Goal: Information Seeking & Learning: Learn about a topic

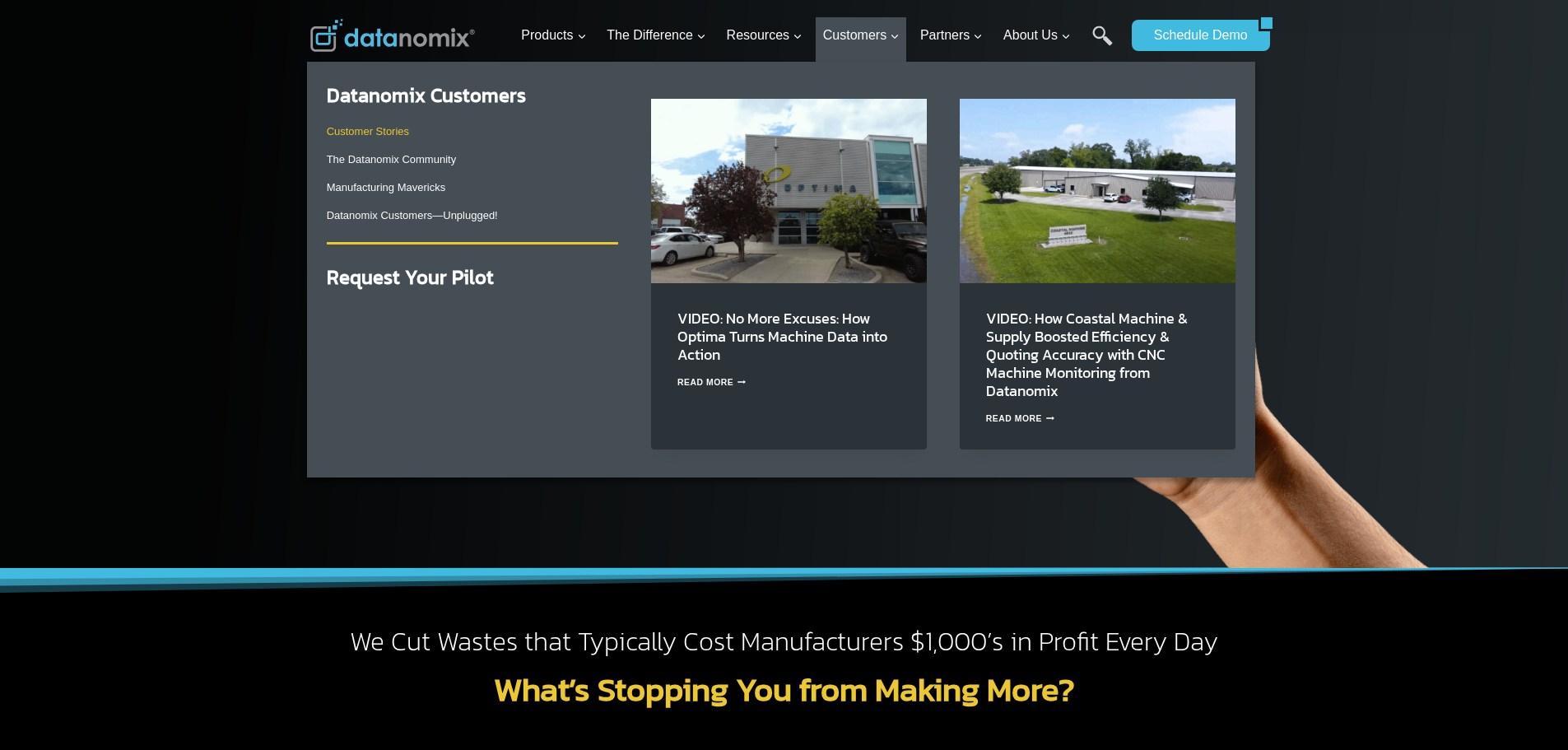
click at [362, 126] on link "Customer Stories" at bounding box center [367, 131] width 82 height 13
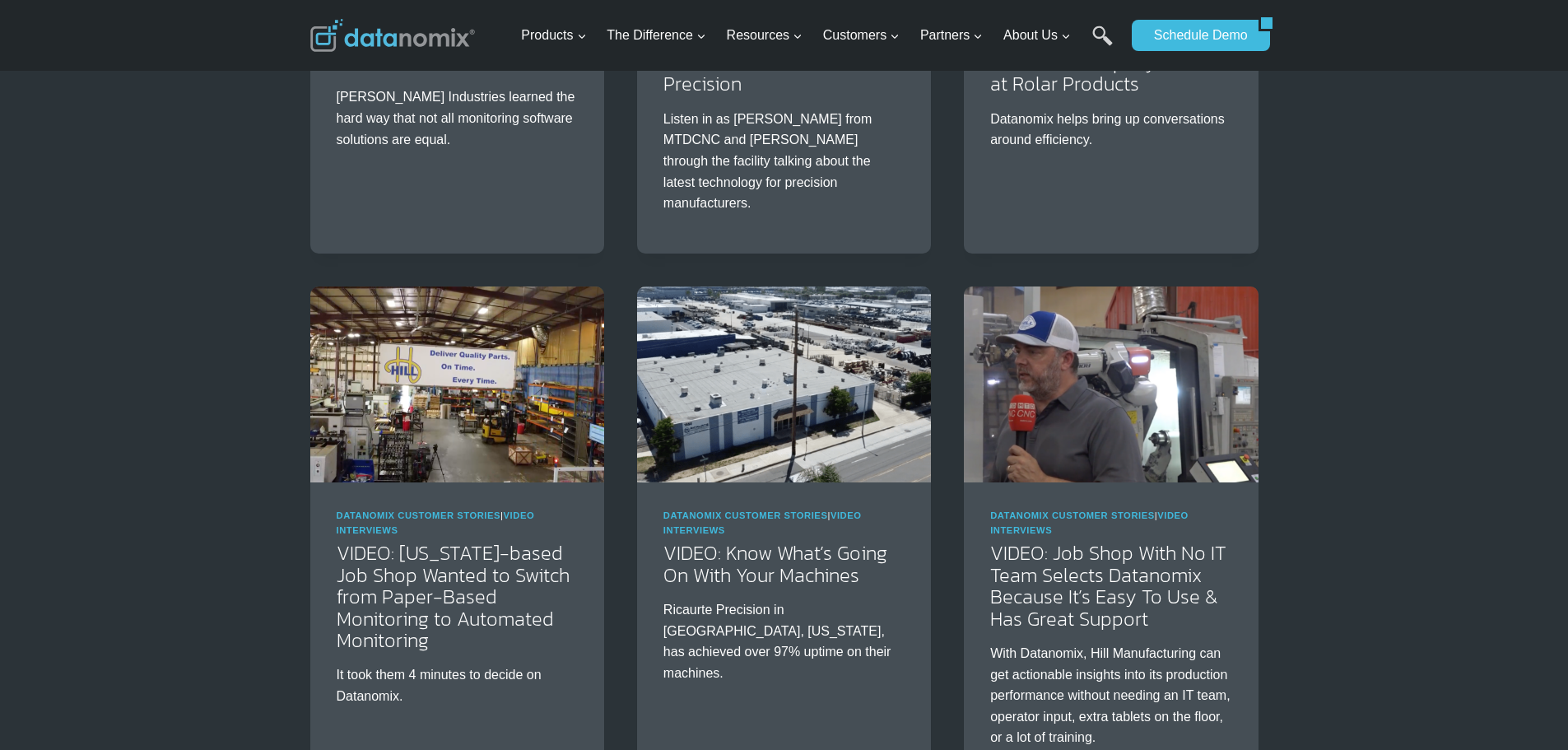
scroll to position [2196, 0]
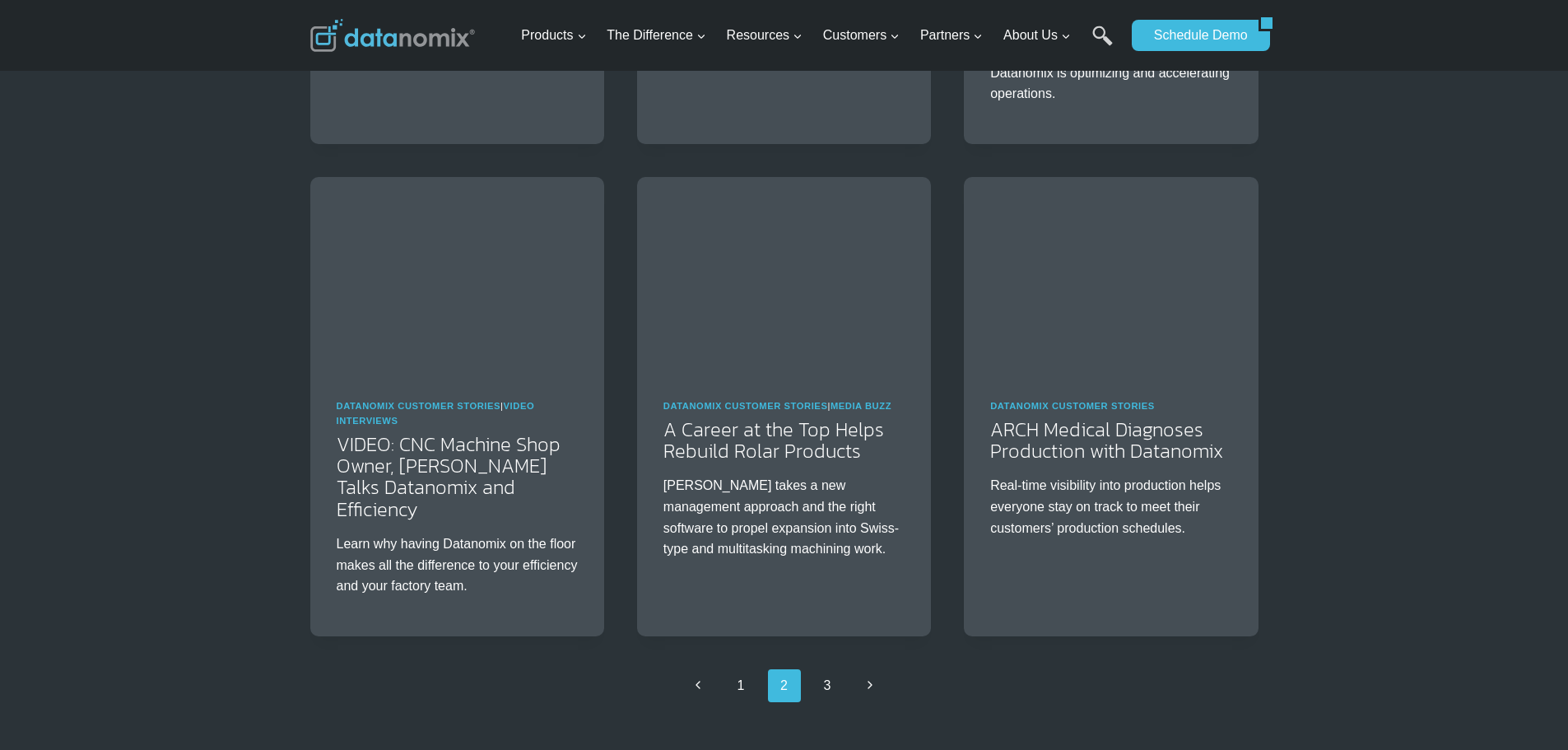
scroll to position [2470, 0]
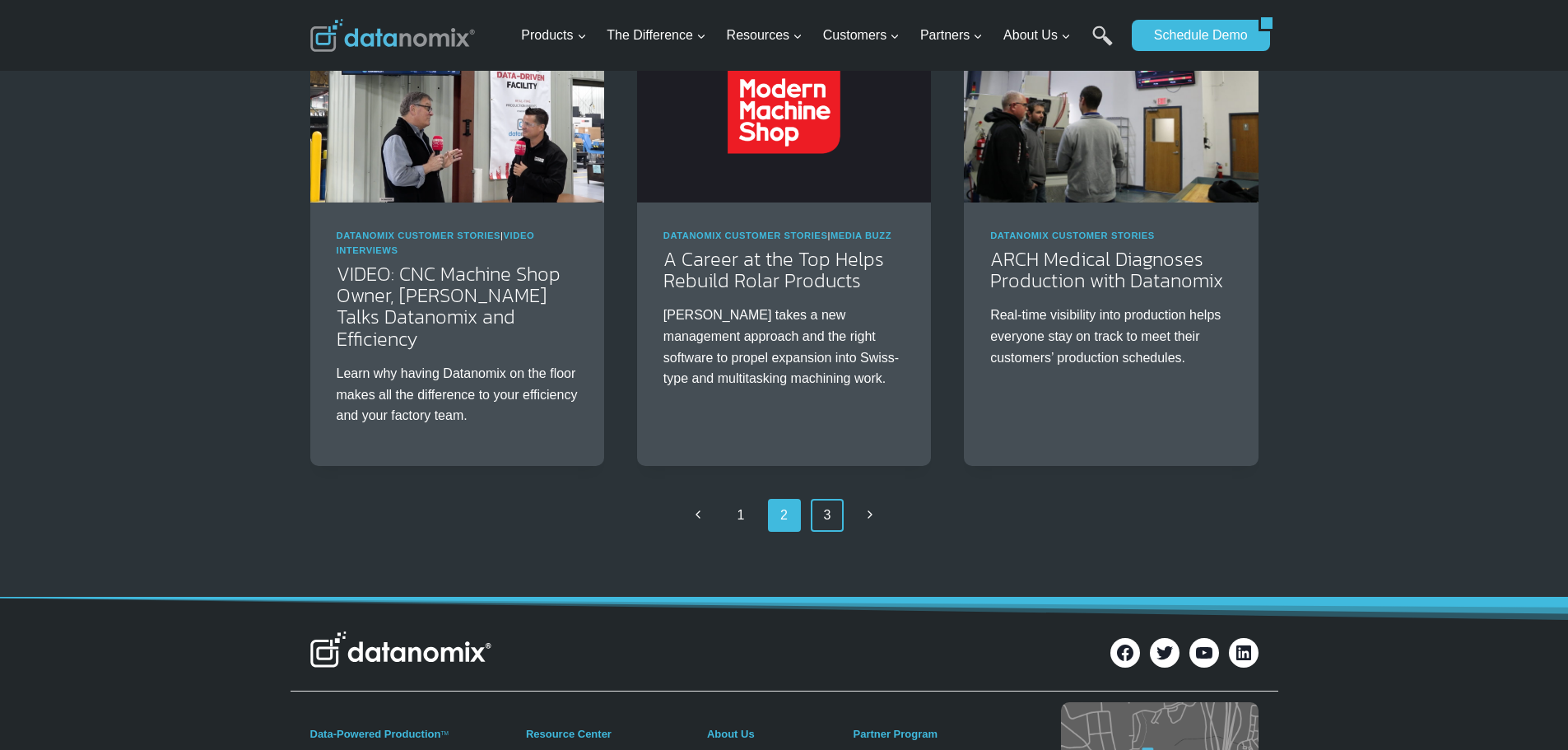
click at [825, 499] on link "3" at bounding box center [827, 516] width 33 height 33
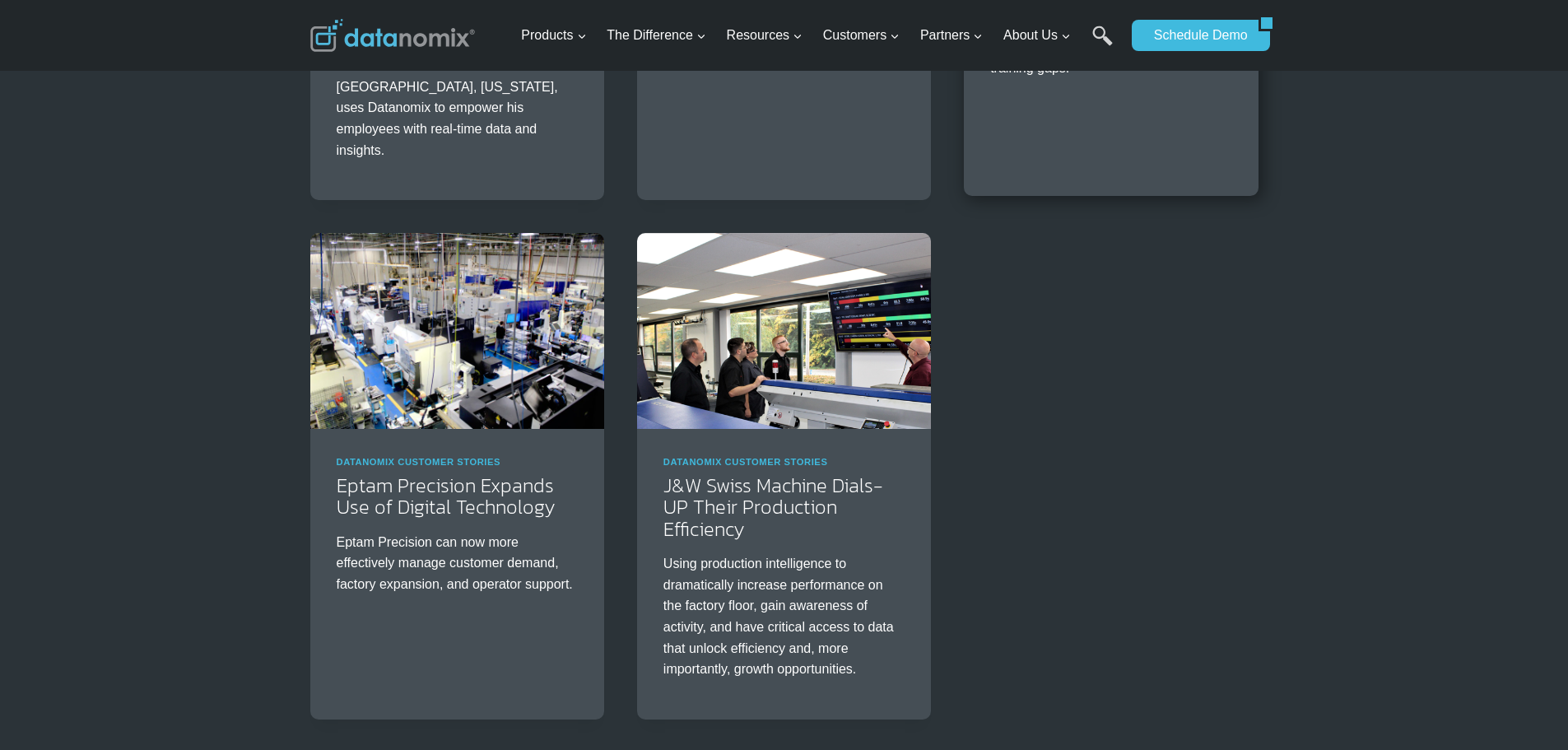
scroll to position [549, 0]
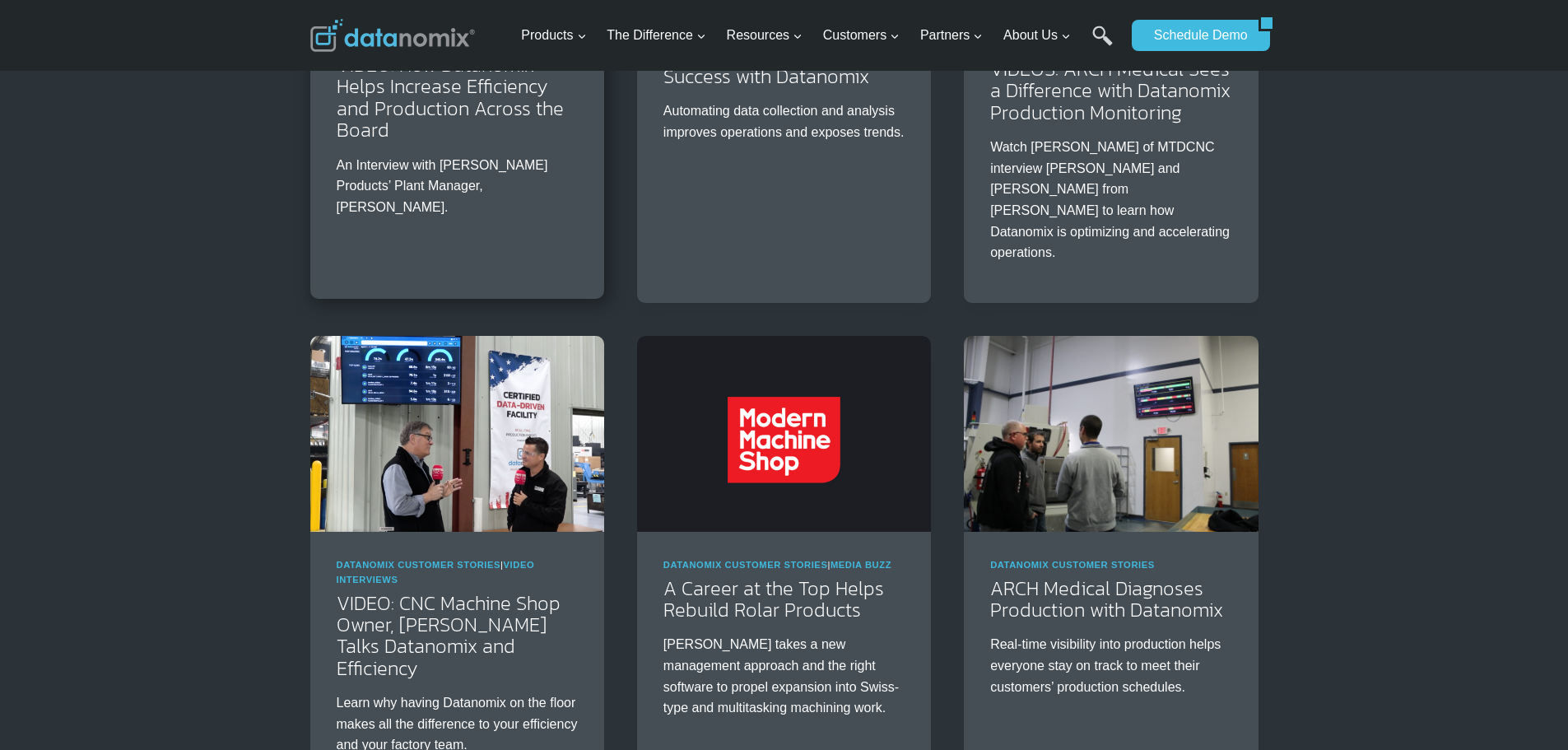
scroll to position [2196, 0]
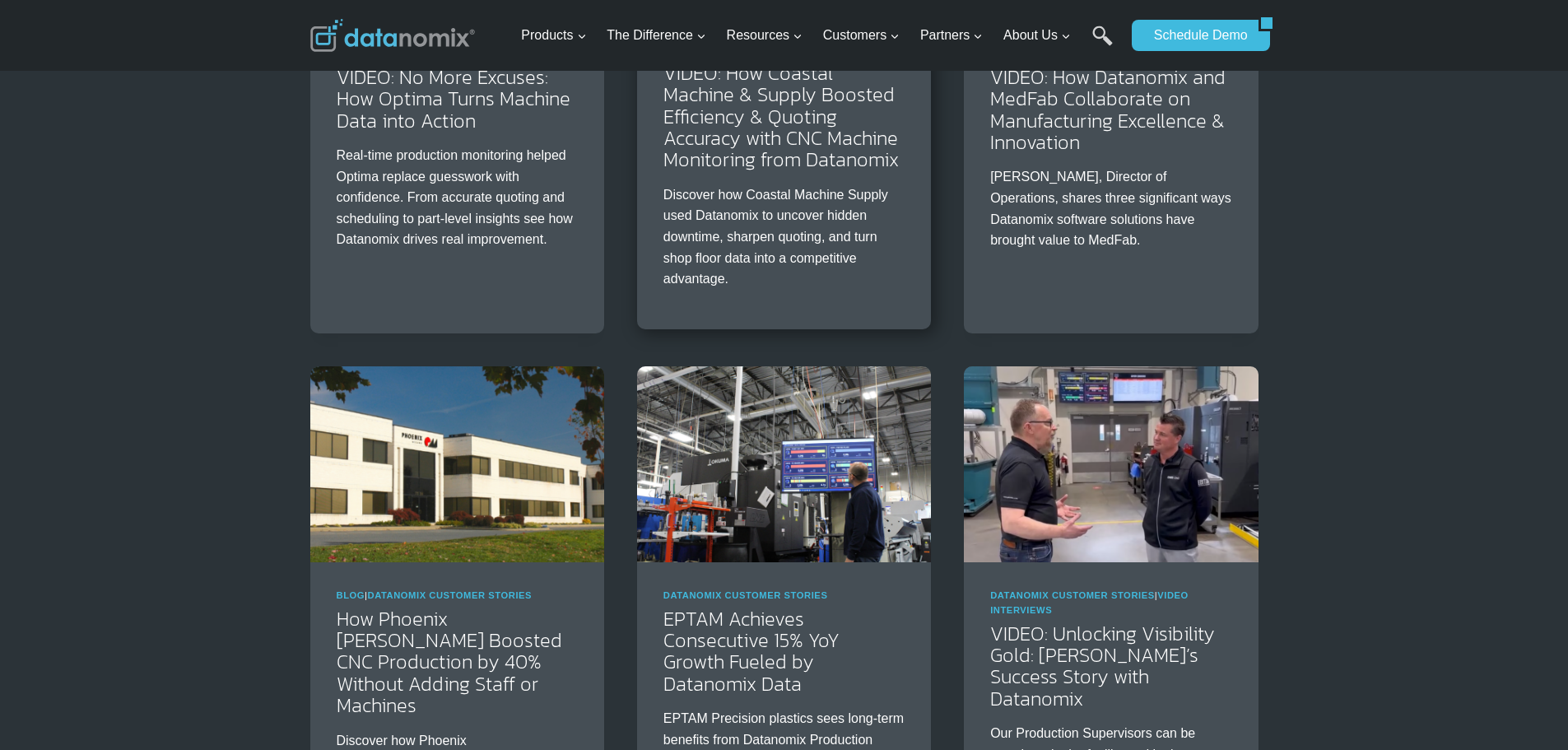
scroll to position [549, 0]
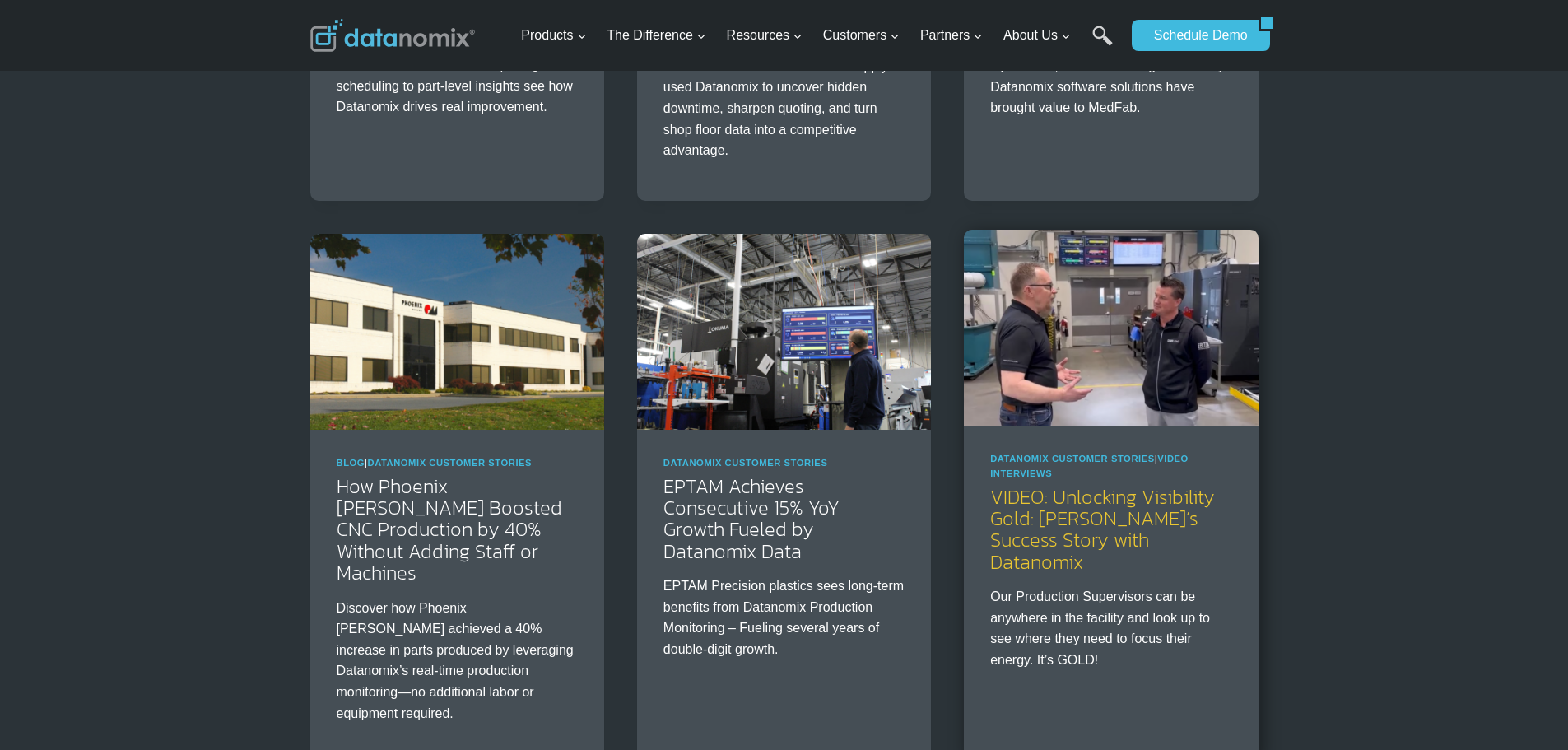
click at [1127, 540] on link "VIDEO: Unlocking Visibility Gold: [PERSON_NAME]’s Success Story with Datanomix" at bounding box center [1102, 529] width 225 height 94
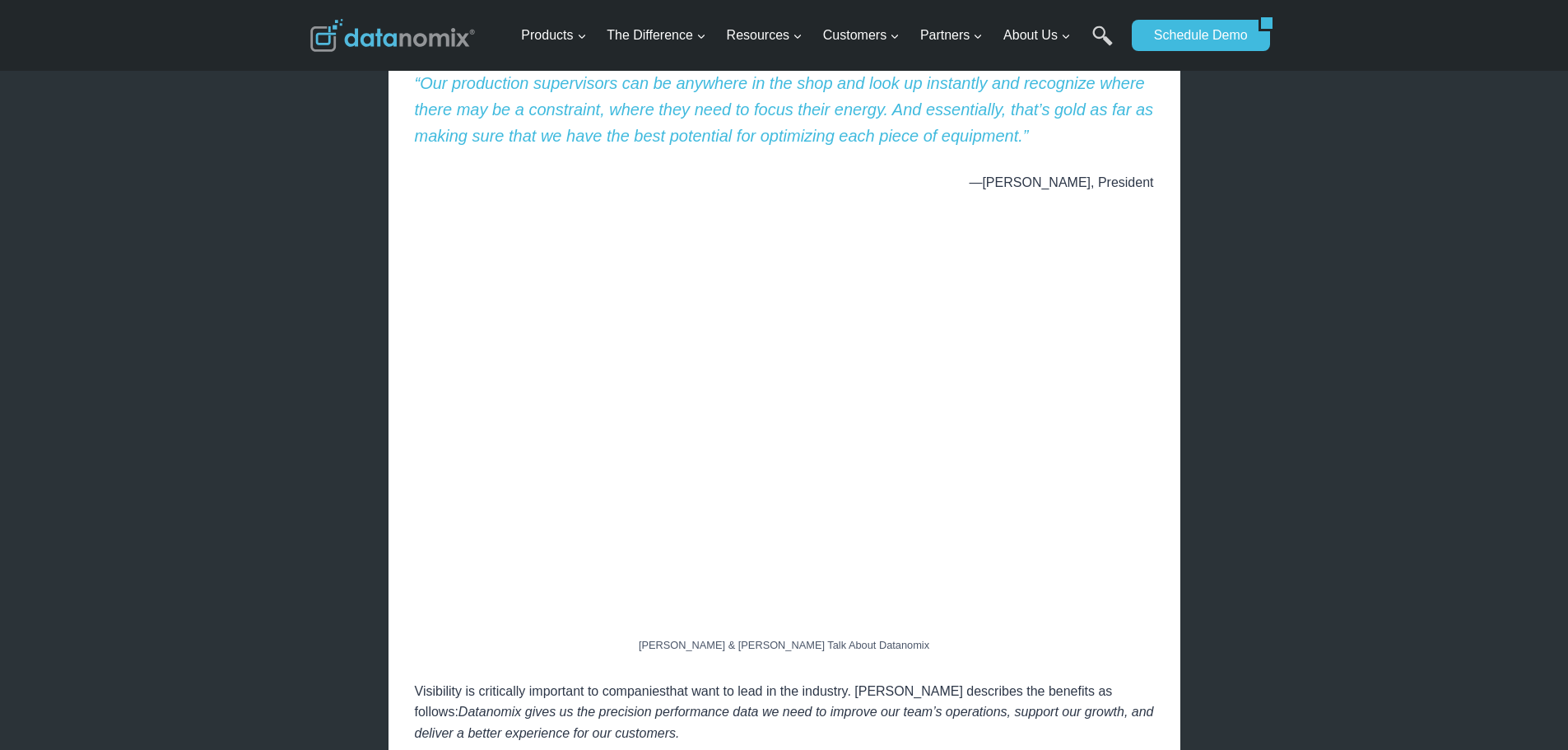
scroll to position [824, 0]
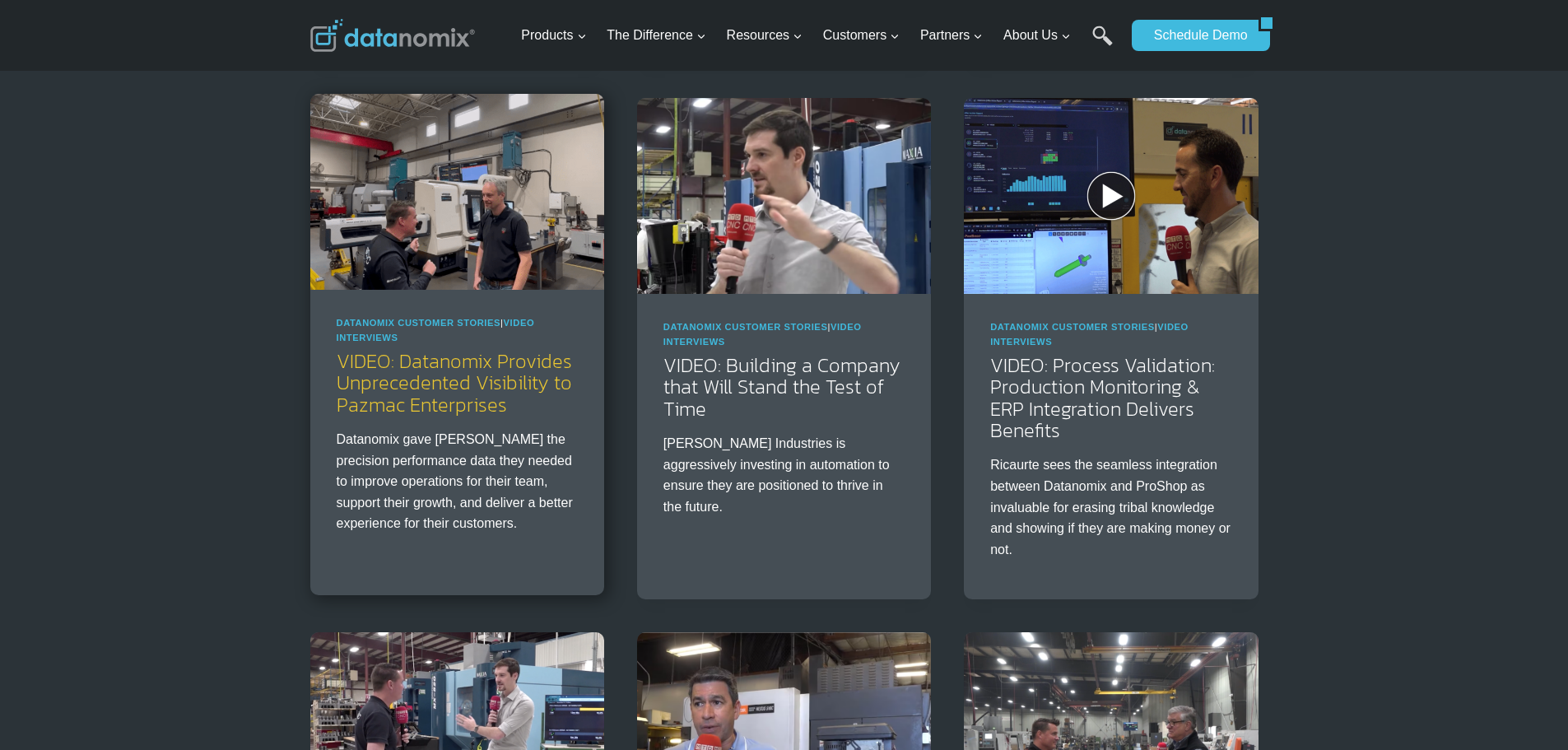
scroll to position [1098, 0]
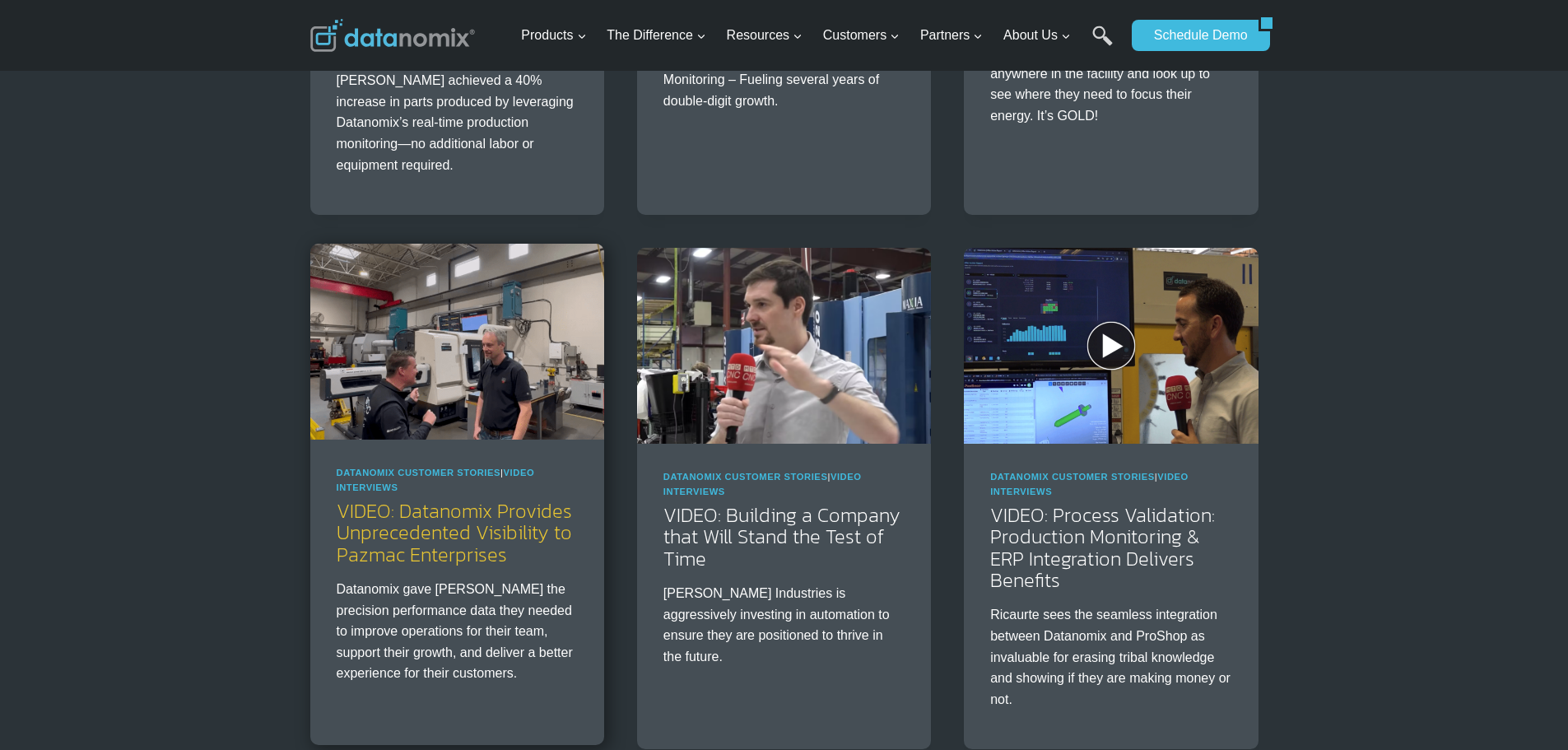
click at [469, 496] on link "VIDEO: Datanomix Provides Unprecedented Visibility to Pazmac Enterprises" at bounding box center [454, 532] width 235 height 73
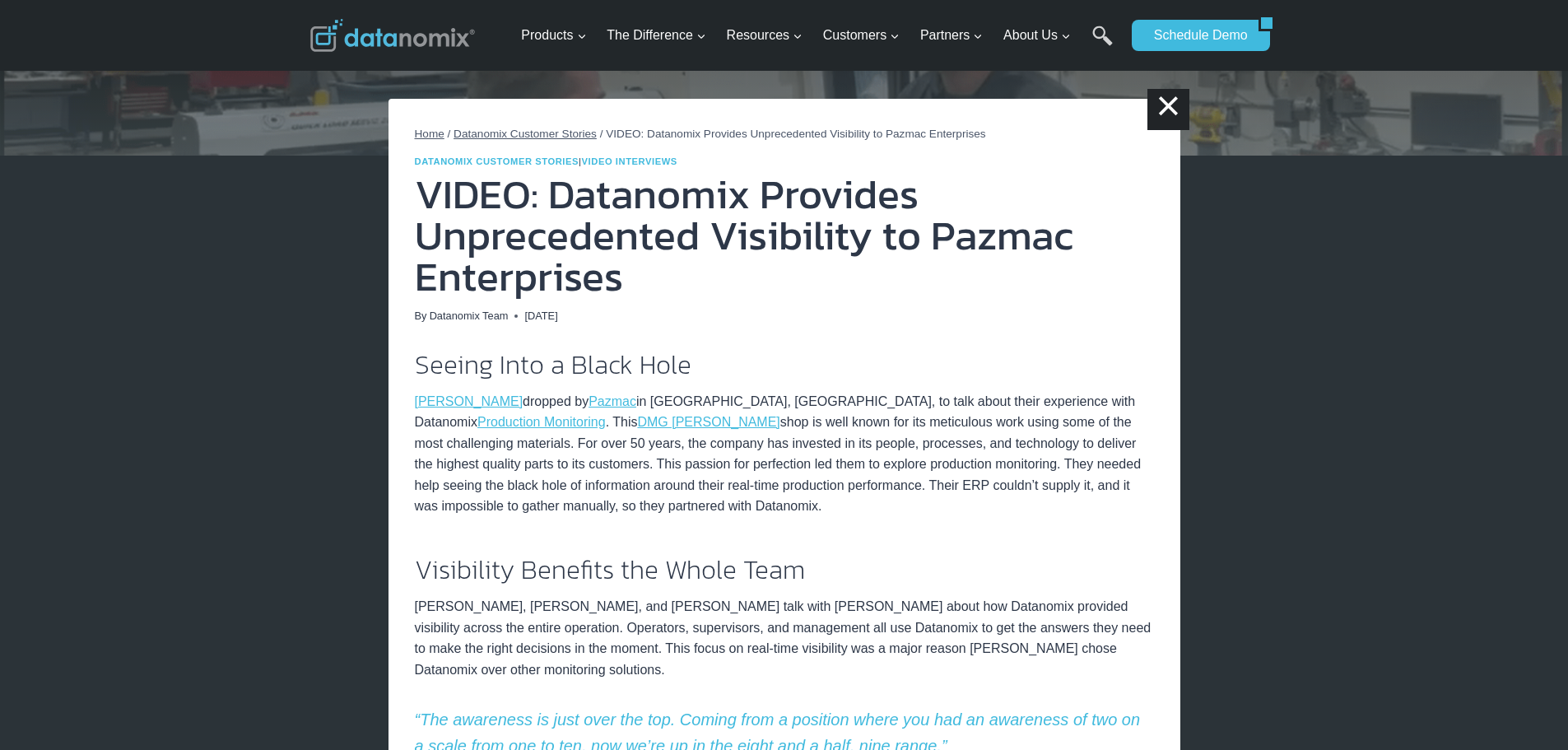
scroll to position [138, 0]
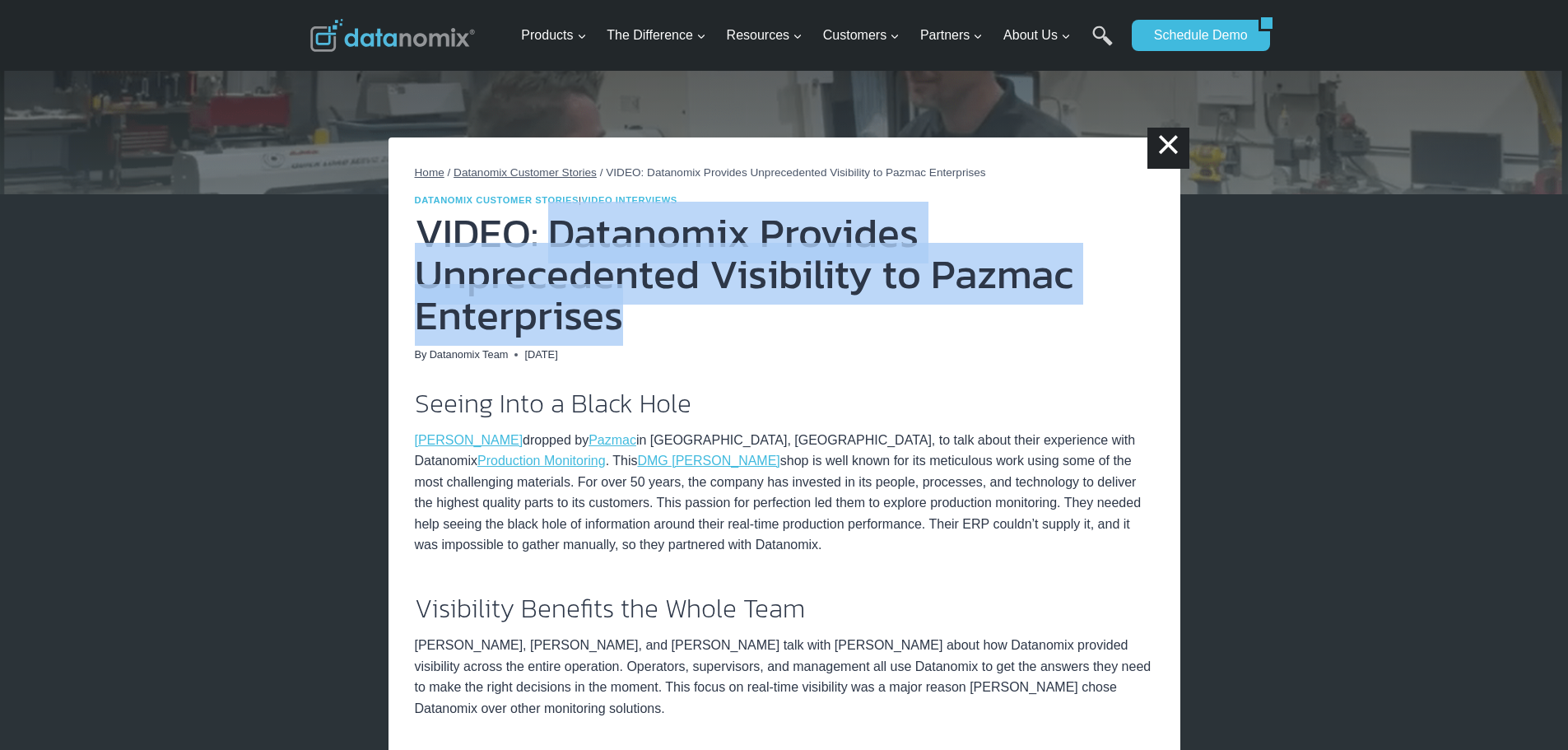
drag, startPoint x: 723, startPoint y: 315, endPoint x: 553, endPoint y: 251, distance: 181.6
click at [553, 251] on h1 "VIDEO: Datanomix Provides Unprecedented Visibility to Pazmac Enterprises" at bounding box center [784, 273] width 739 height 123
copy h1 "Datanomix Provides Unprecedented Visibility to Pazmac Enterprises"
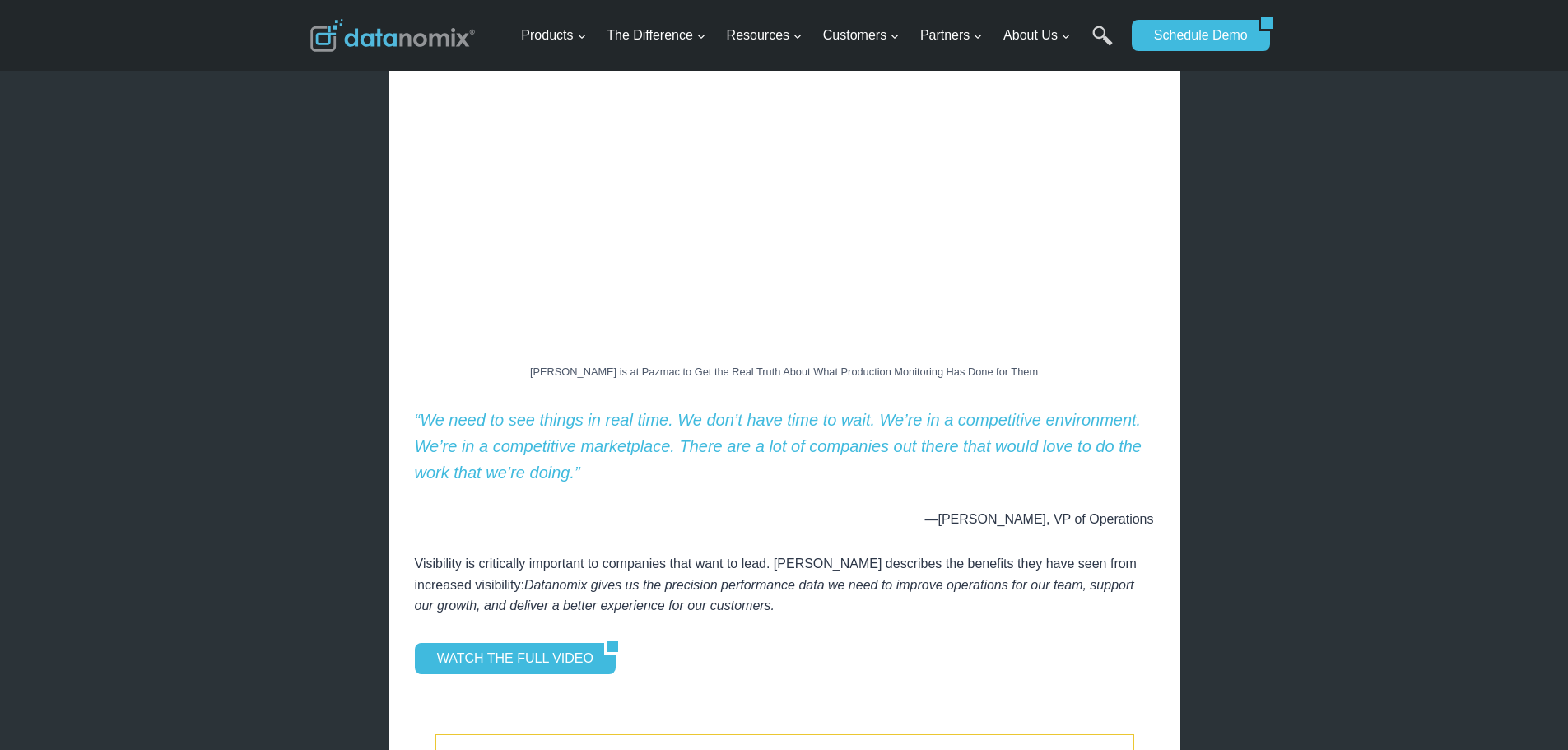
scroll to position [1098, 0]
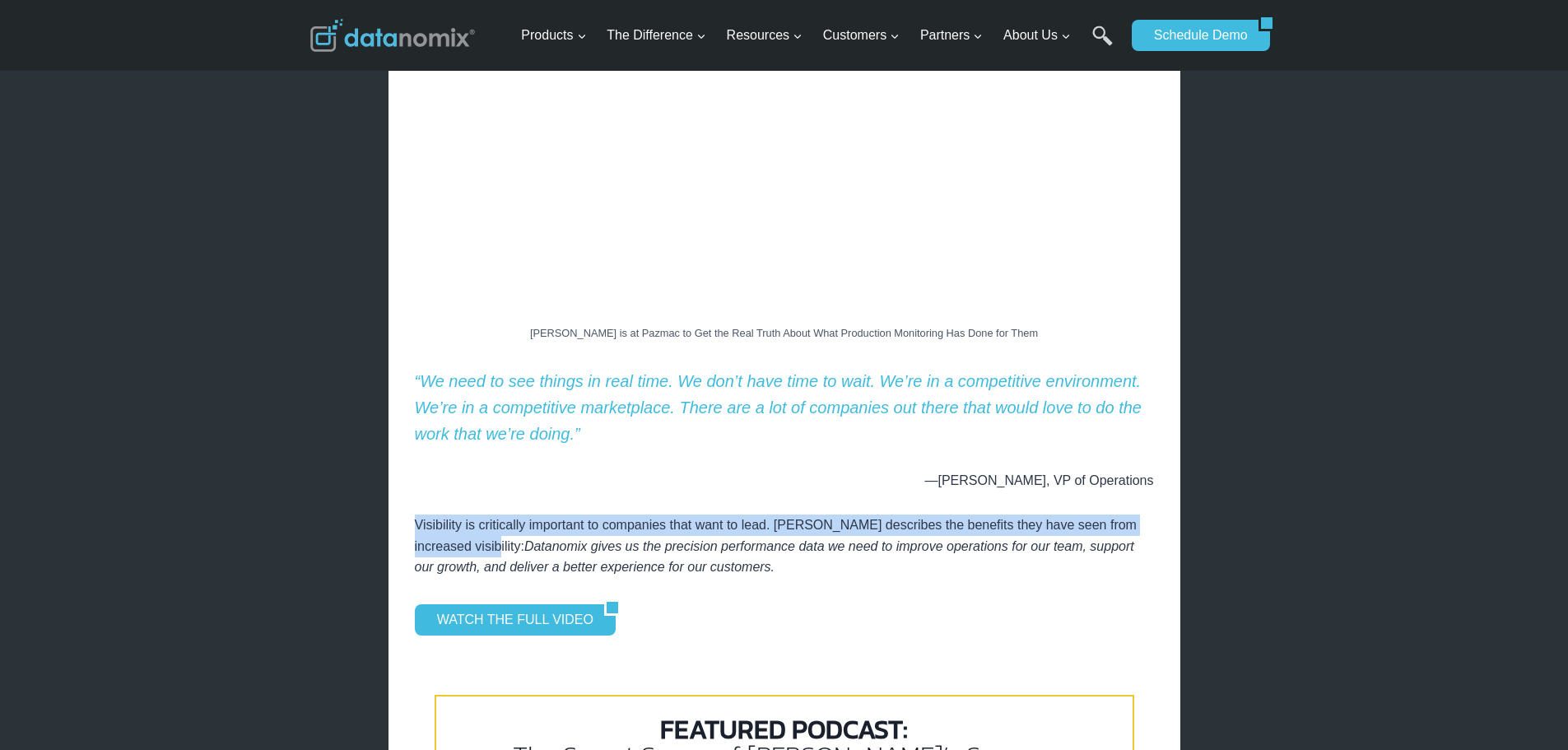
drag, startPoint x: 408, startPoint y: 519, endPoint x: 469, endPoint y: 547, distance: 67.1
click at [469, 547] on div "Home / Datanomix Customer Stories / VIDEO: Datanomix Provides Unprecedented Vis…" at bounding box center [784, 107] width 791 height 1859
click at [403, 515] on div "Home / Datanomix Customer Stories / VIDEO: Datanomix Provides Unprecedented Vis…" at bounding box center [784, 107] width 791 height 1859
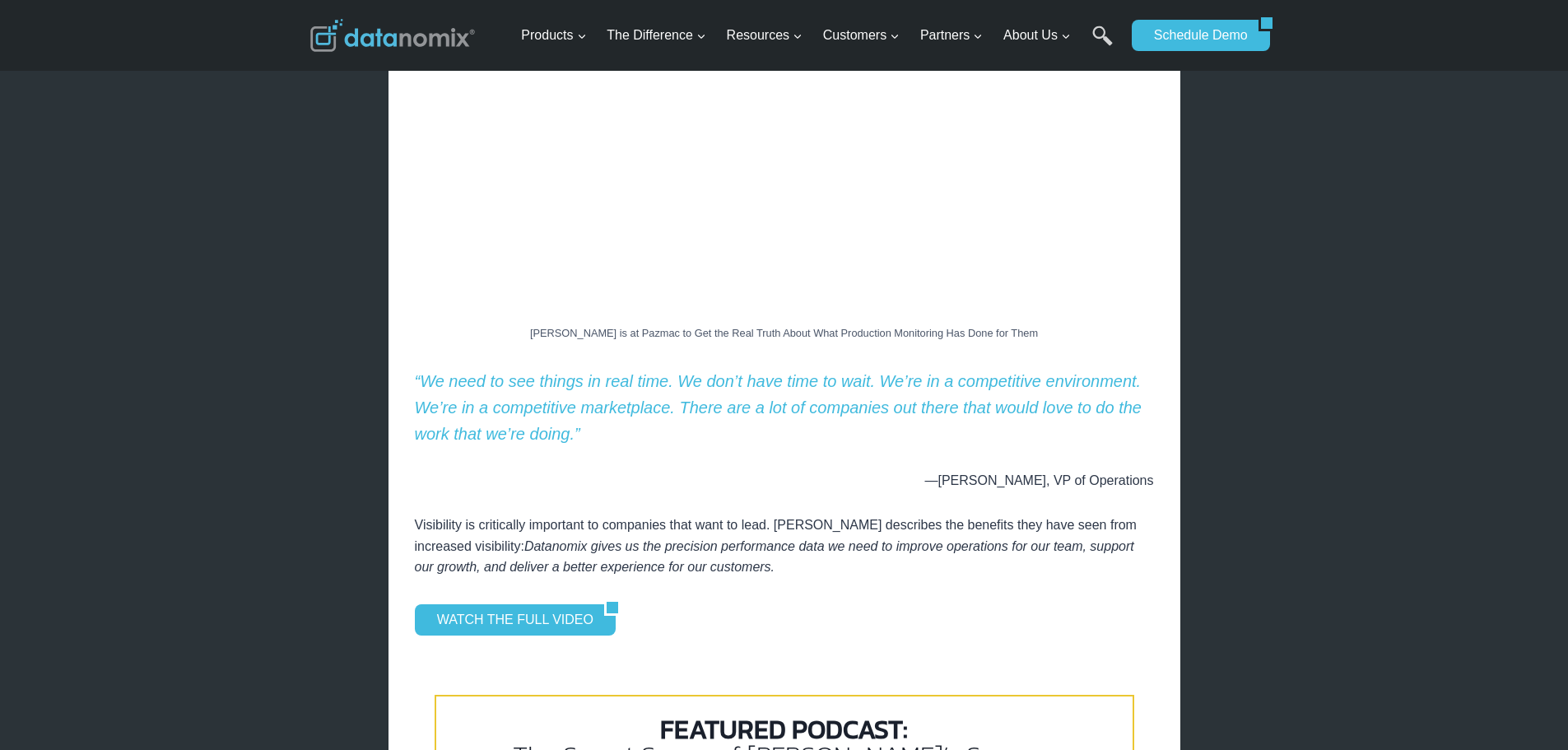
click at [419, 527] on p "Visibility is critically important to companies that want to lead. Pazmac descr…" at bounding box center [784, 546] width 739 height 63
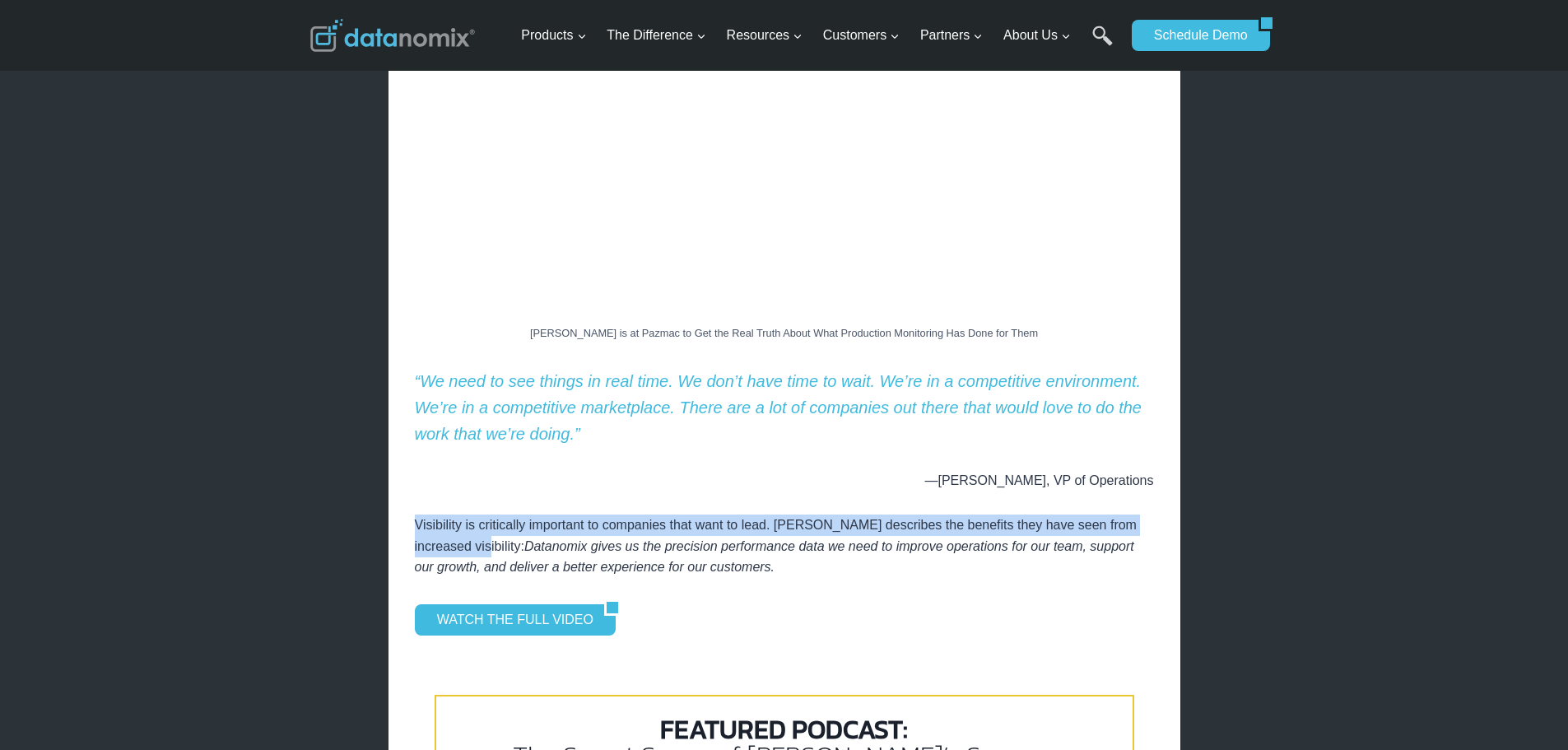
drag, startPoint x: 415, startPoint y: 527, endPoint x: 460, endPoint y: 545, distance: 48.5
click at [460, 545] on p "Visibility is critically important to companies that want to lead. Pazmac descr…" at bounding box center [784, 546] width 739 height 63
copy p "Visibility is critically important to companies that want to lead. Pazmac descr…"
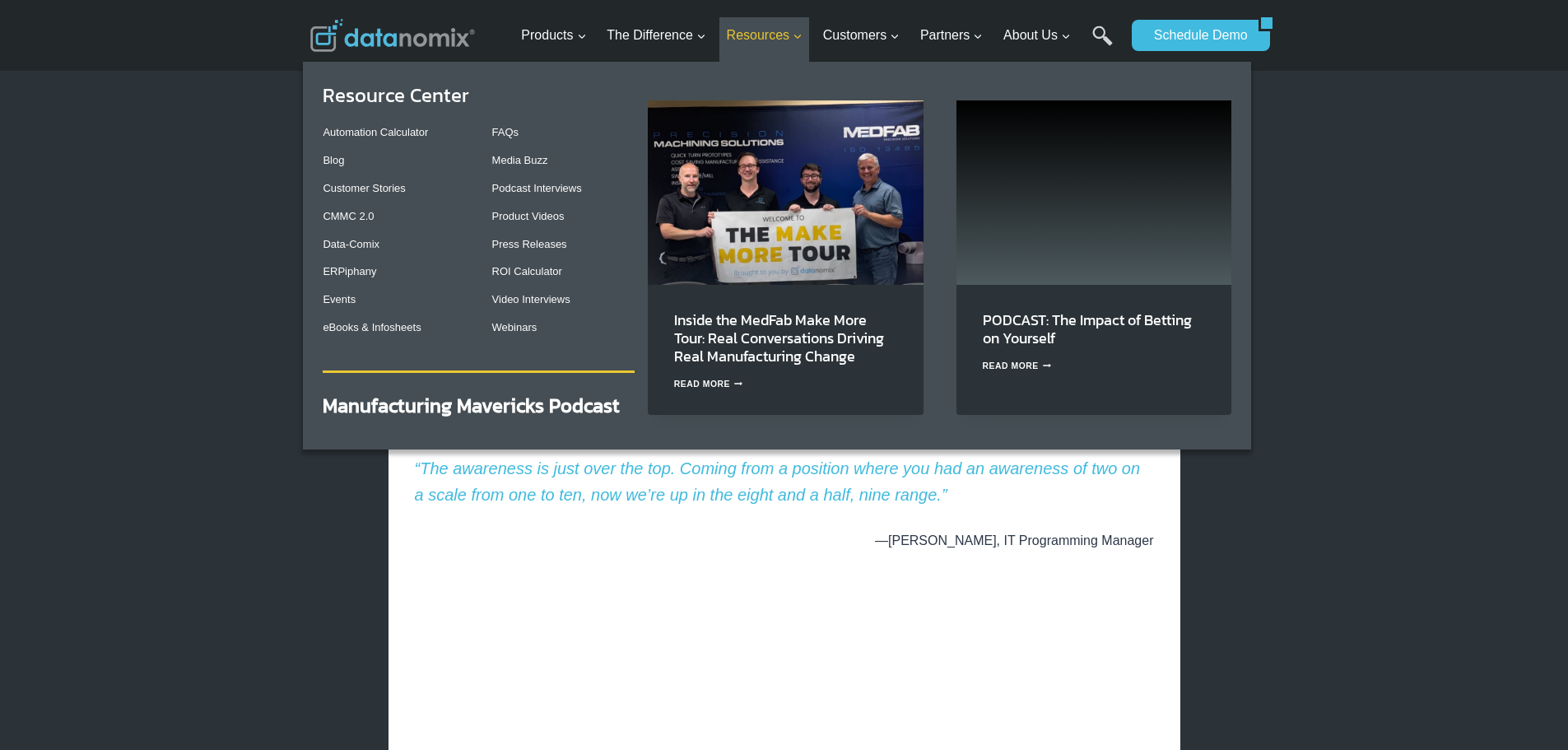
scroll to position [412, 0]
